Goal: Information Seeking & Learning: Learn about a topic

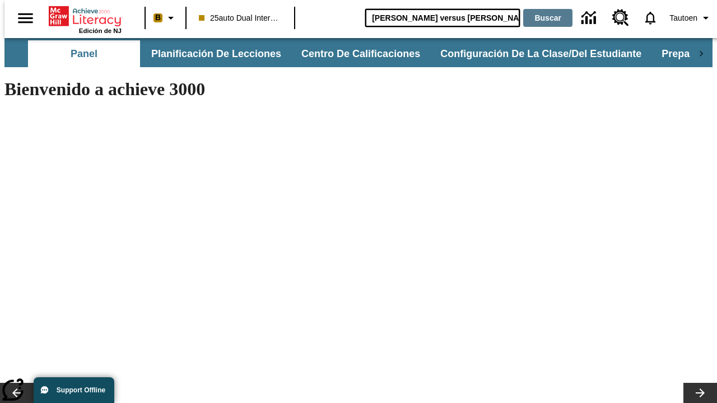
type input "[PERSON_NAME] versus [PERSON_NAME]"
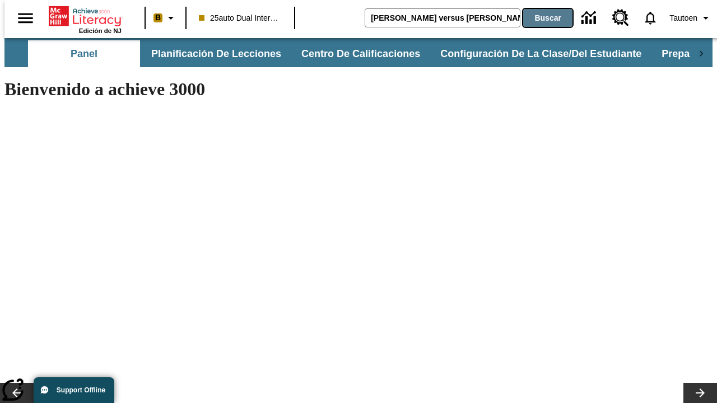
click at [540, 18] on button "Buscar" at bounding box center [547, 18] width 49 height 18
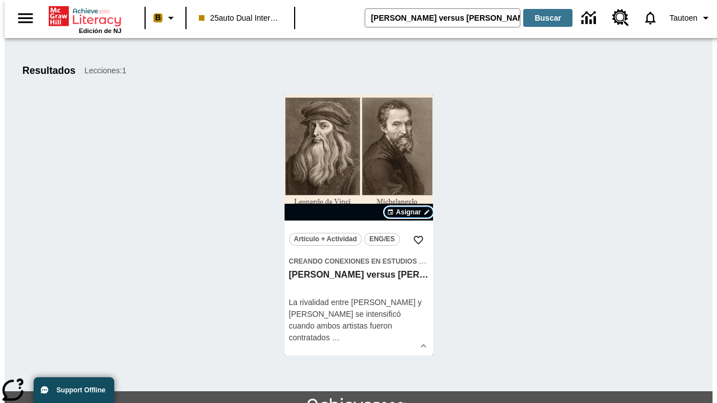
click at [408, 212] on span "Asignar" at bounding box center [408, 212] width 25 height 10
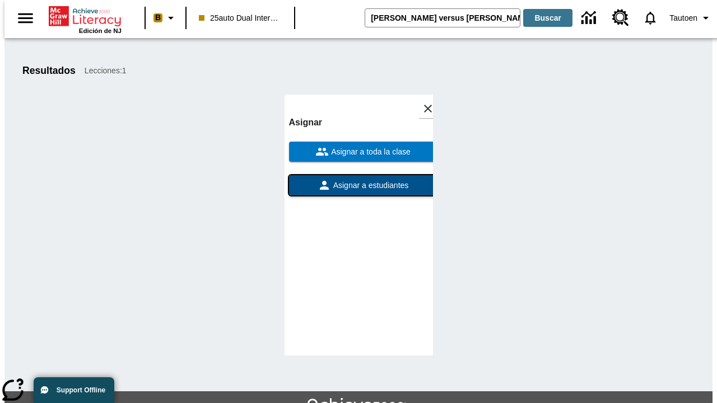
click at [358, 185] on span "Asignar a estudiantes" at bounding box center [370, 186] width 78 height 12
